Goal: Transaction & Acquisition: Purchase product/service

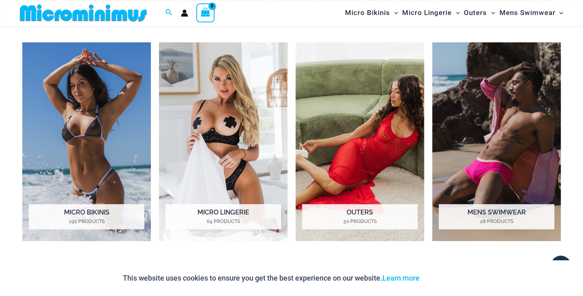
scroll to position [608, 0]
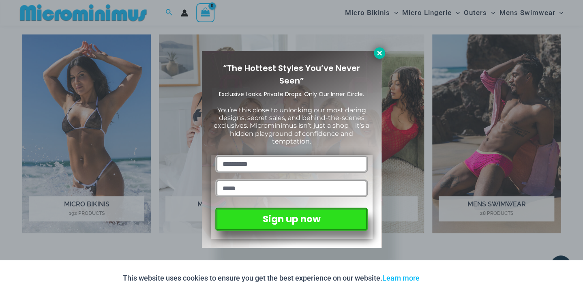
click at [381, 48] on button at bounding box center [379, 52] width 11 height 11
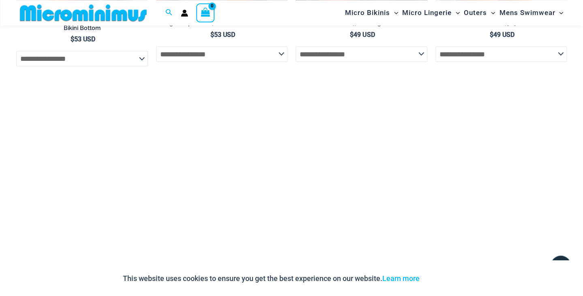
scroll to position [2154, 0]
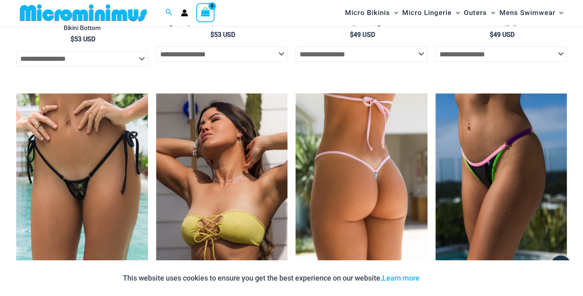
click at [330, 105] on img at bounding box center [361, 192] width 132 height 197
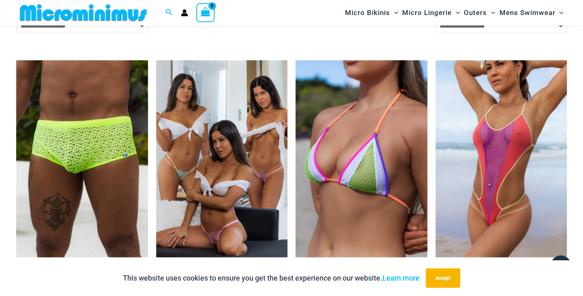
scroll to position [2345, 0]
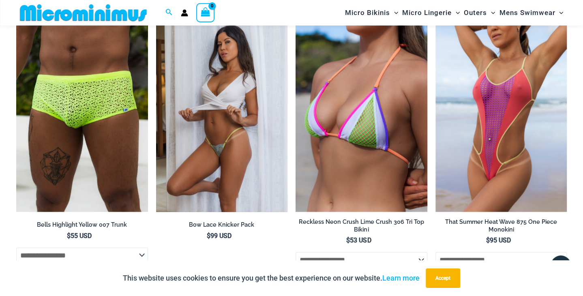
click at [272, 128] on img at bounding box center [222, 113] width 132 height 197
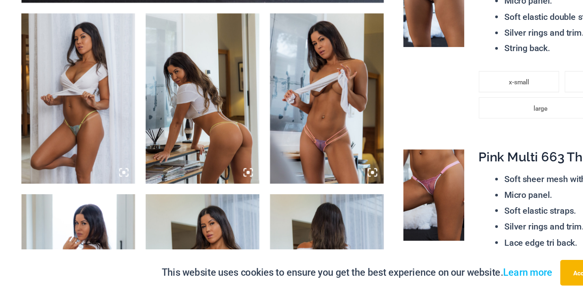
scroll to position [439, 0]
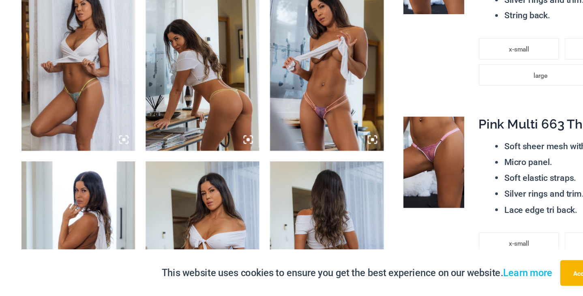
click at [230, 121] on img at bounding box center [248, 120] width 86 height 129
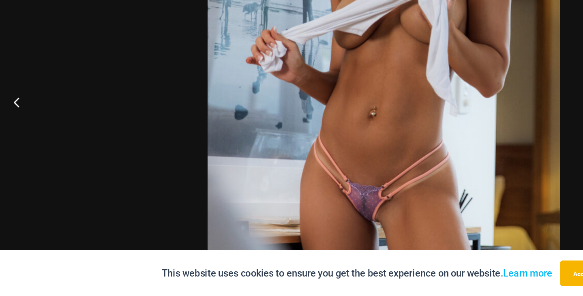
click at [7, 145] on button "Previous" at bounding box center [15, 148] width 30 height 41
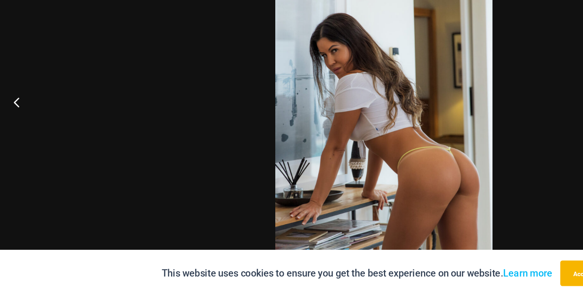
click at [13, 148] on button "Previous" at bounding box center [15, 148] width 30 height 41
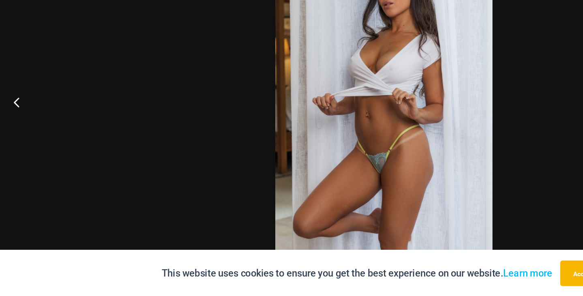
click at [13, 148] on button "Previous" at bounding box center [15, 148] width 30 height 41
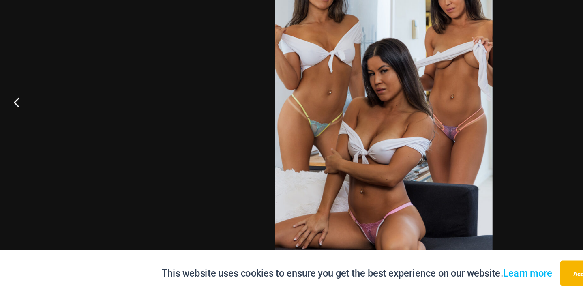
click at [13, 148] on button "Previous" at bounding box center [15, 148] width 30 height 41
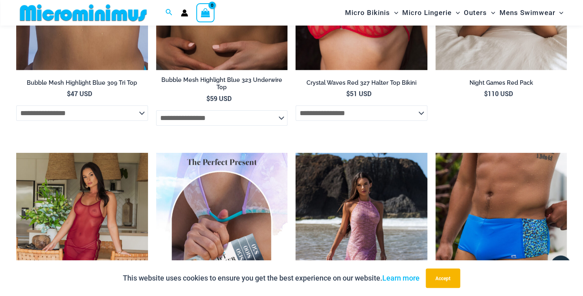
scroll to position [1013, 0]
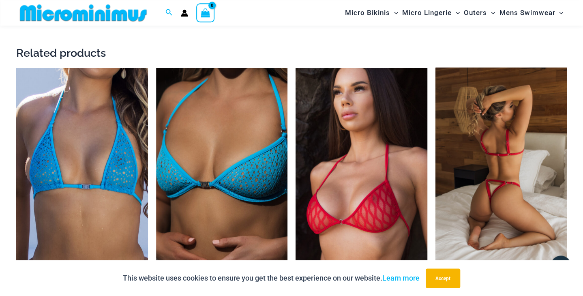
click at [511, 145] on img at bounding box center [501, 165] width 132 height 197
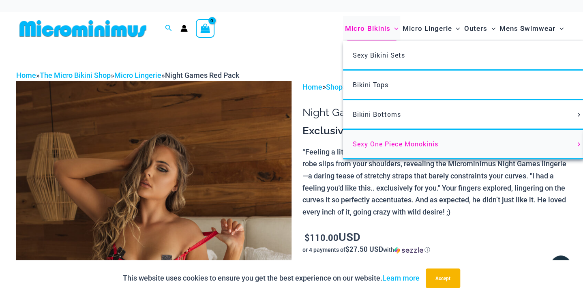
click at [374, 144] on span "Sexy One Piece Monokinis" at bounding box center [396, 143] width 86 height 9
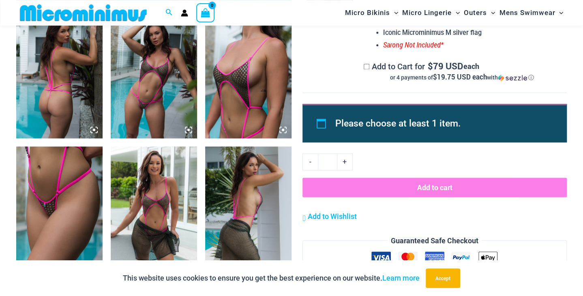
scroll to position [485, 0]
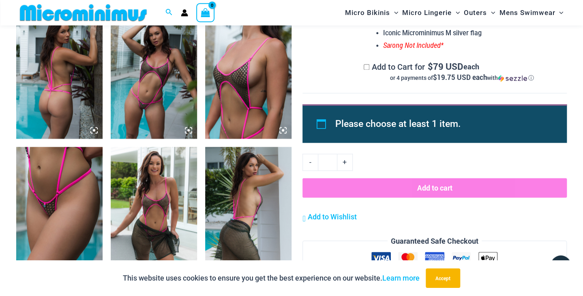
click at [75, 94] on img at bounding box center [59, 74] width 86 height 129
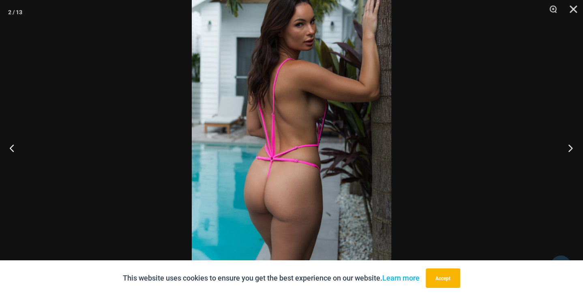
click at [565, 143] on button "Next" at bounding box center [567, 148] width 30 height 41
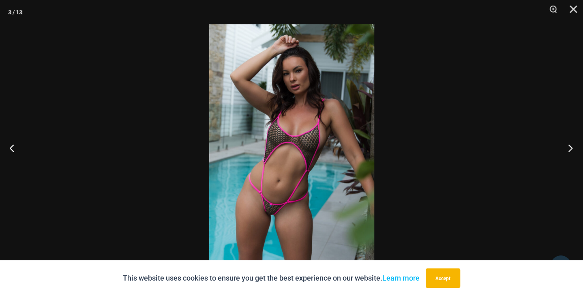
click at [565, 143] on button "Next" at bounding box center [567, 148] width 30 height 41
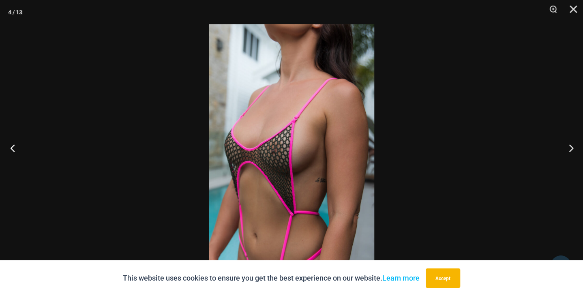
click at [14, 148] on button "Previous" at bounding box center [15, 148] width 30 height 41
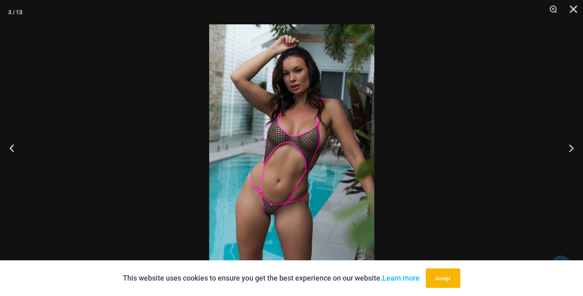
click at [261, 151] on img at bounding box center [291, 147] width 165 height 247
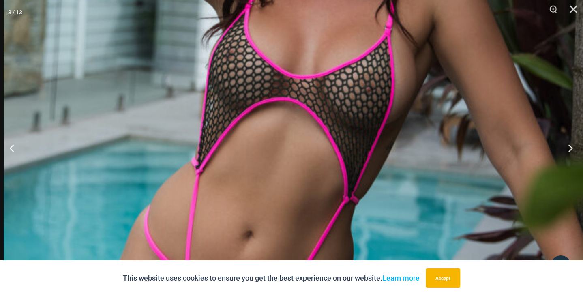
click at [564, 152] on button "Next" at bounding box center [567, 148] width 30 height 41
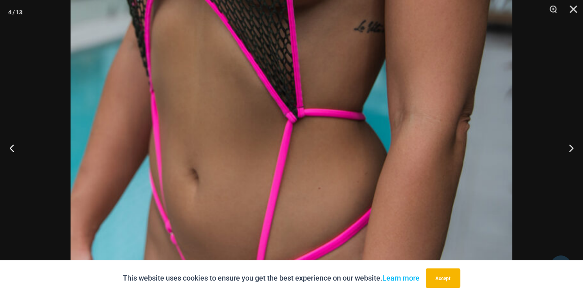
scroll to position [486, 0]
click at [570, 145] on button "Next" at bounding box center [567, 148] width 30 height 41
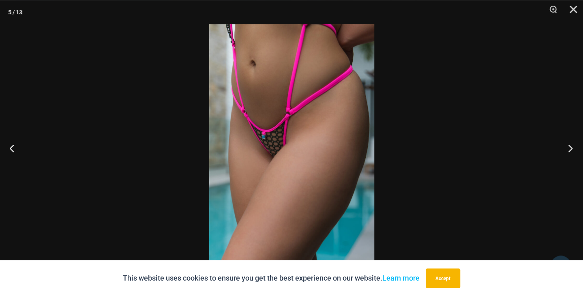
click at [570, 145] on button "Next" at bounding box center [567, 148] width 30 height 41
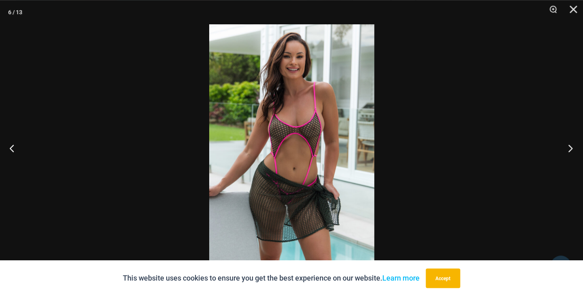
click at [570, 145] on button "Next" at bounding box center [567, 148] width 30 height 41
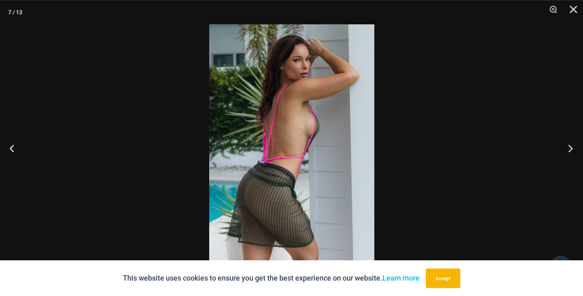
click at [570, 145] on button "Next" at bounding box center [567, 148] width 30 height 41
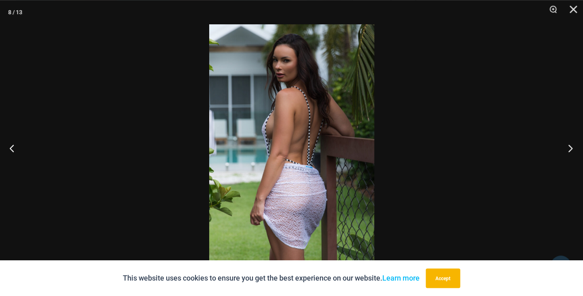
click at [570, 145] on button "Next" at bounding box center [567, 148] width 30 height 41
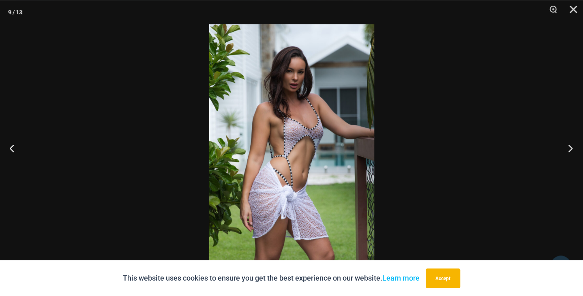
click at [568, 149] on button "Next" at bounding box center [567, 148] width 30 height 41
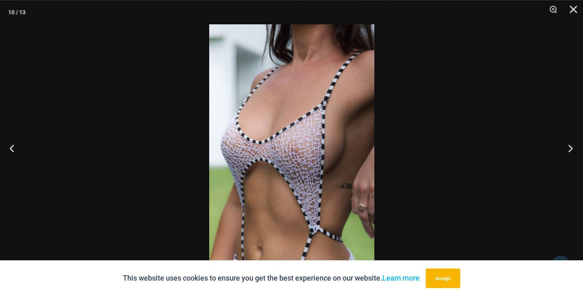
click at [568, 149] on button "Next" at bounding box center [567, 148] width 30 height 41
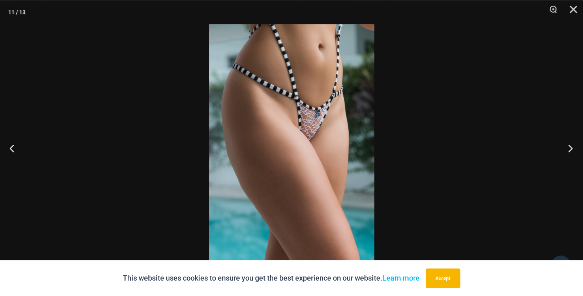
click at [568, 149] on button "Next" at bounding box center [567, 148] width 30 height 41
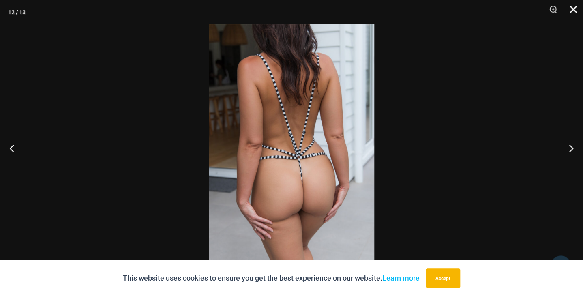
click at [569, 11] on button "Close" at bounding box center [570, 12] width 20 height 24
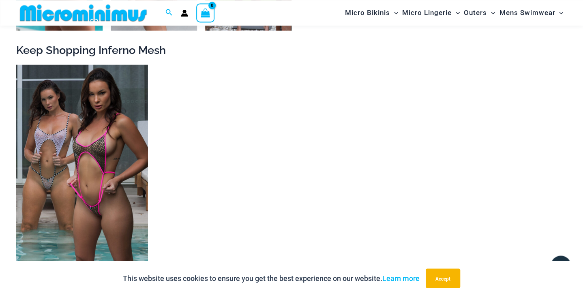
scroll to position [1007, 0]
click at [153, 179] on ul "Inferno Mesh Collection Pack $ 158 USD Original price was: $158 USD. $ 149 USD …" at bounding box center [291, 192] width 550 height 256
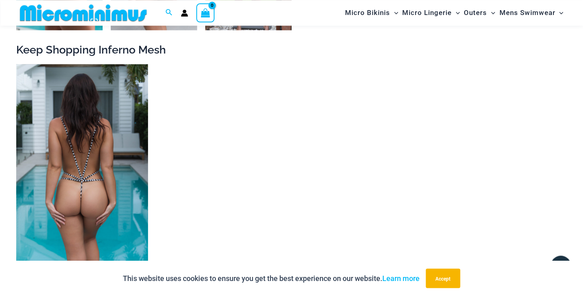
click at [132, 174] on img at bounding box center [82, 162] width 132 height 197
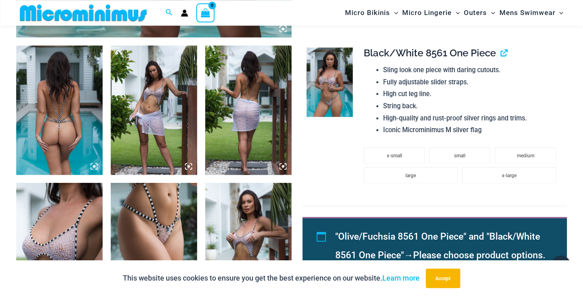
scroll to position [469, 0]
